Goal: Transaction & Acquisition: Purchase product/service

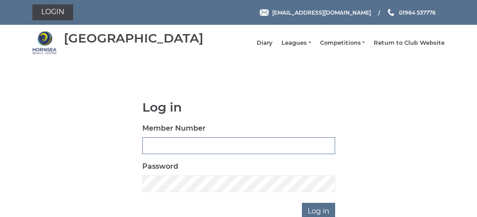
click at [288, 154] on input "Member Number" at bounding box center [238, 145] width 193 height 17
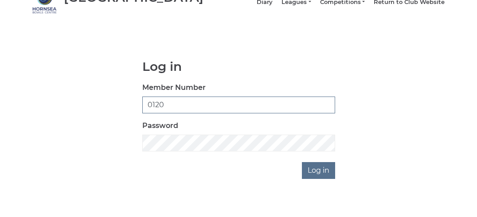
scroll to position [63, 0]
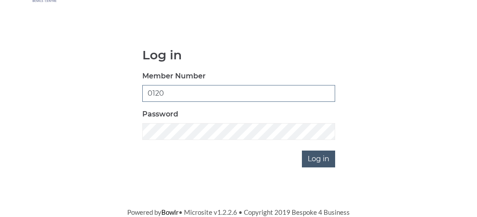
type input "0120"
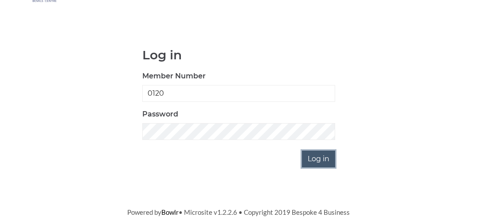
click at [317, 158] on input "Log in" at bounding box center [318, 159] width 33 height 17
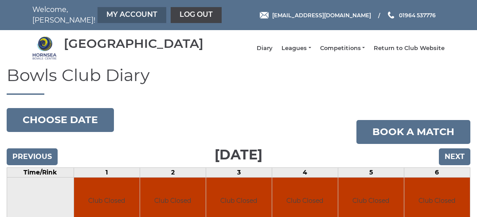
click at [98, 13] on link "My Account" at bounding box center [132, 15] width 69 height 16
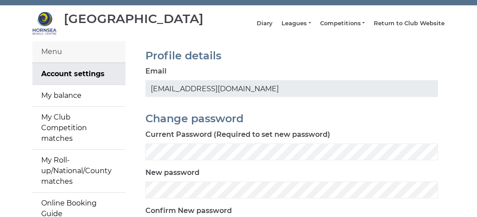
scroll to position [51, 0]
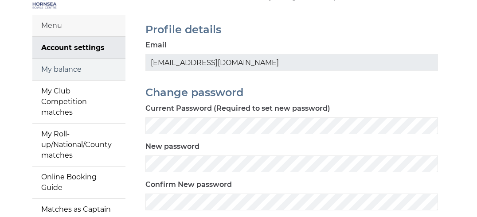
click at [68, 77] on link "My balance" at bounding box center [78, 69] width 93 height 21
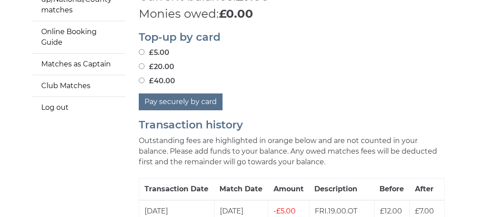
scroll to position [153, 0]
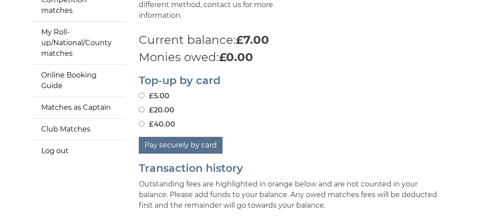
click at [143, 113] on input "£20.00" at bounding box center [142, 110] width 6 height 6
radio input "true"
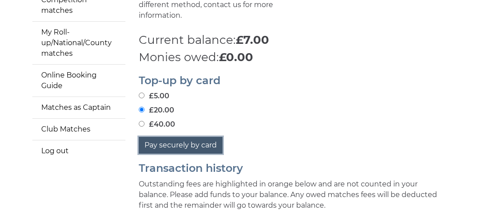
click at [176, 153] on button "Pay securely by card" at bounding box center [181, 145] width 84 height 17
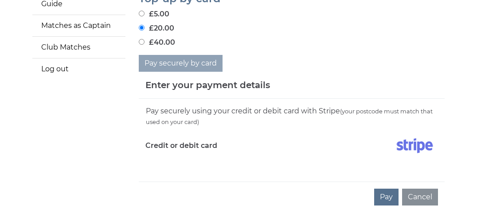
scroll to position [255, 0]
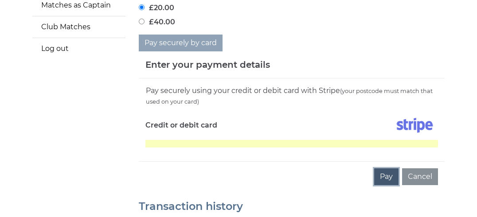
click at [388, 185] on button "Pay" at bounding box center [386, 177] width 24 height 17
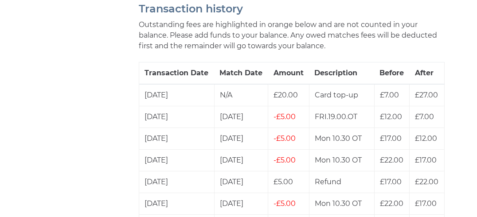
scroll to position [357, 0]
